Goal: Transaction & Acquisition: Book appointment/travel/reservation

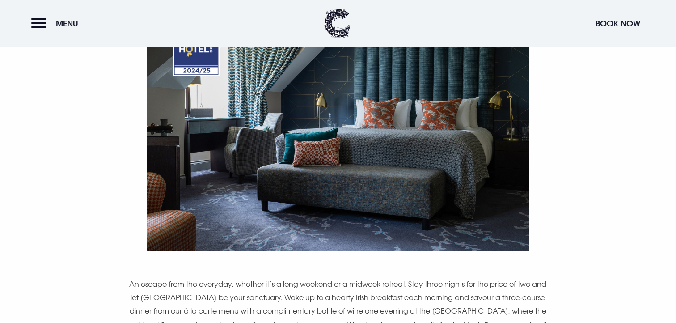
scroll to position [651, 0]
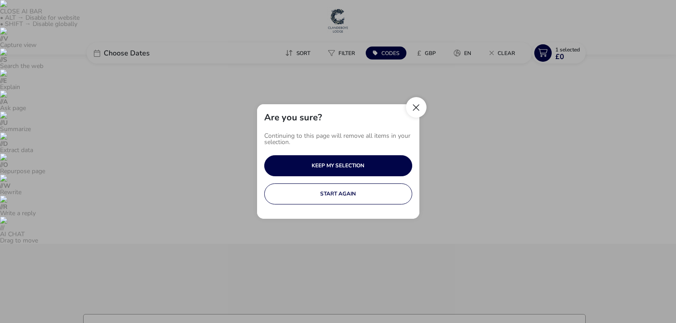
click at [424, 102] on button "Close" at bounding box center [416, 107] width 21 height 21
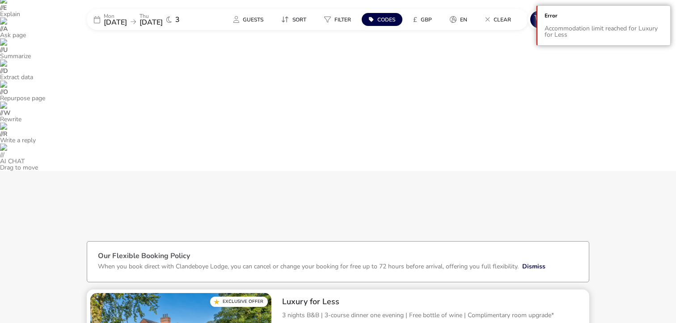
scroll to position [74, 0]
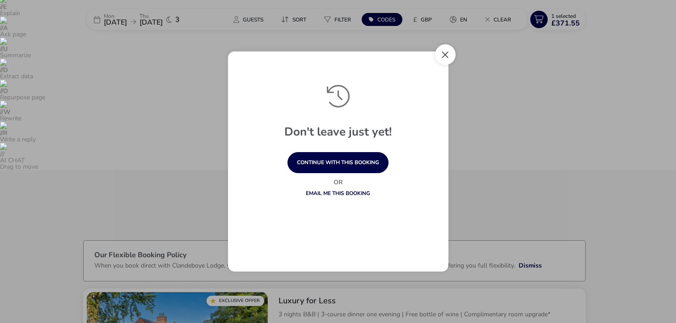
click at [444, 53] on button "Close" at bounding box center [445, 54] width 21 height 21
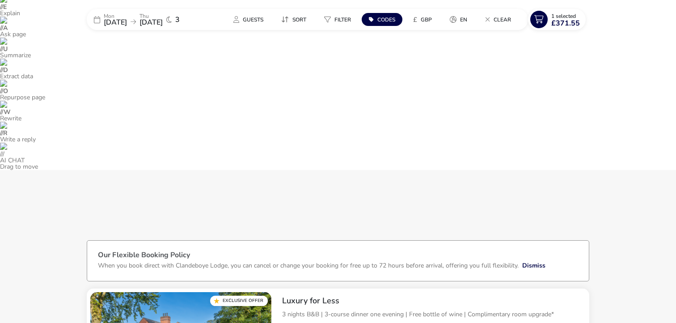
click at [163, 18] on span "16 Oct 2025" at bounding box center [150, 22] width 23 height 10
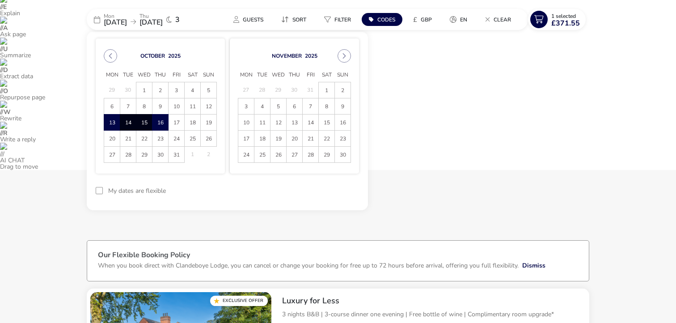
click at [101, 56] on div "October 2025 Mon Tue Wed Thu Fri Sat Sun 29 30 1 2 3 4 5 6 7 8 9 10 11 12 13 13…" at bounding box center [160, 105] width 129 height 135
click at [109, 56] on button "Previous Month" at bounding box center [110, 55] width 13 height 13
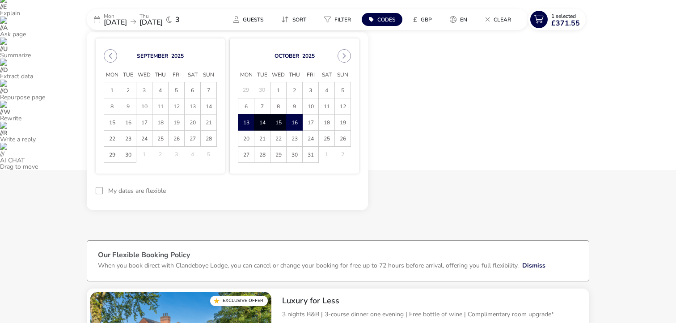
click at [109, 56] on button "Previous Month" at bounding box center [110, 55] width 13 height 13
click at [144, 131] on span "20" at bounding box center [144, 138] width 16 height 16
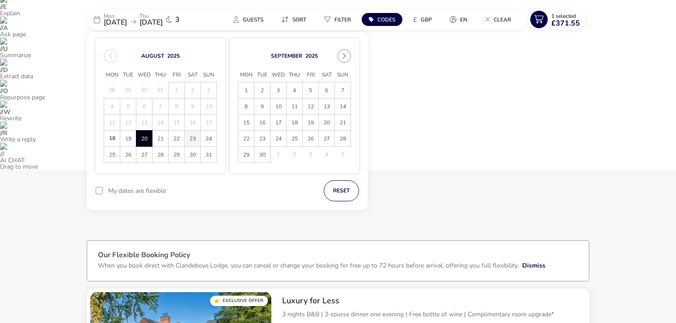
click at [196, 139] on span "23" at bounding box center [193, 138] width 16 height 16
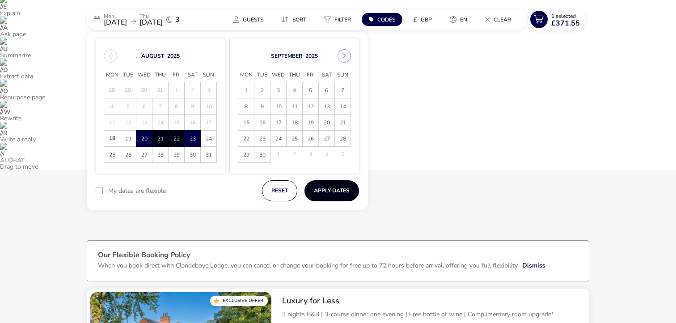
click at [311, 189] on button "Apply Dates" at bounding box center [331, 190] width 55 height 21
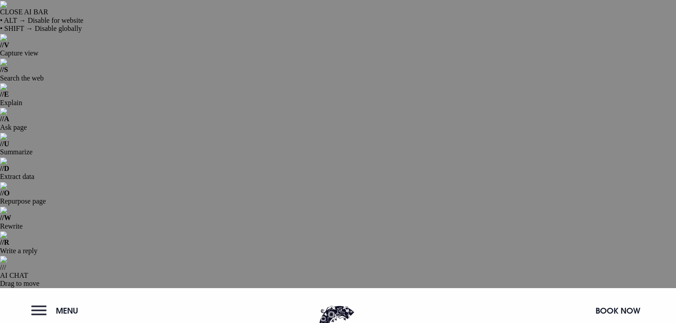
click at [49, 301] on button "Menu" at bounding box center [56, 310] width 51 height 19
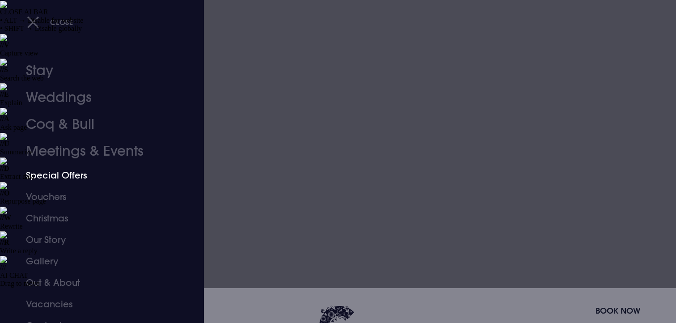
click at [59, 173] on link "Special Offers" at bounding box center [96, 174] width 141 height 21
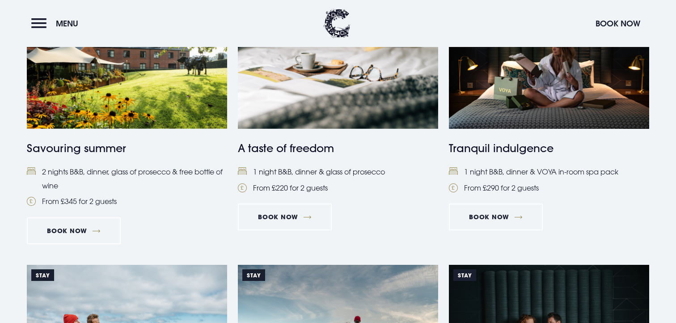
scroll to position [464, 0]
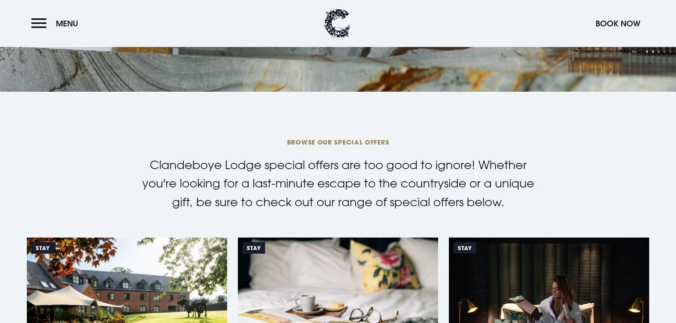
click at [321, 237] on img at bounding box center [338, 303] width 200 height 133
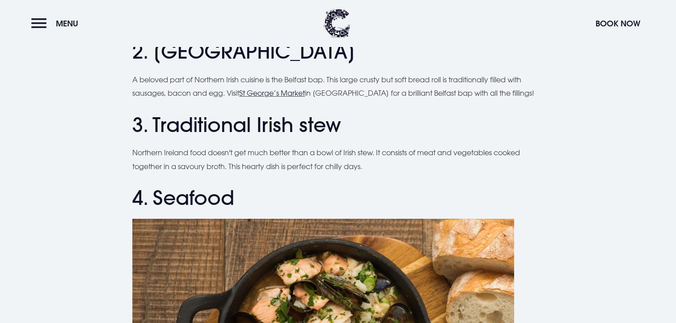
scroll to position [1284, 0]
